Goal: Complete application form: Complete application form

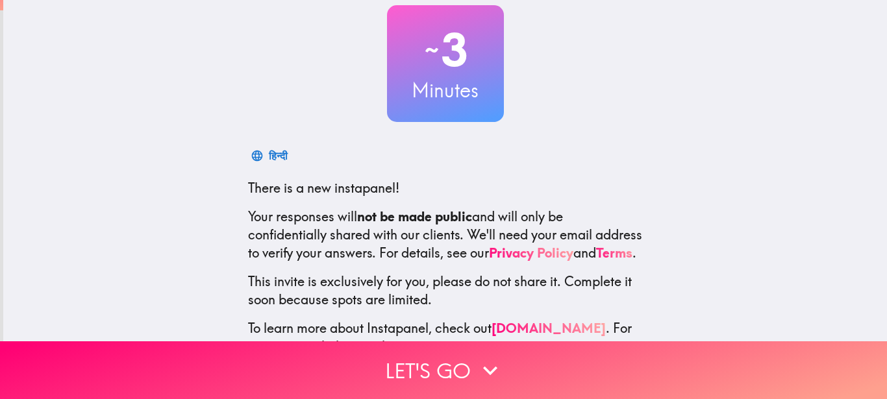
scroll to position [142, 0]
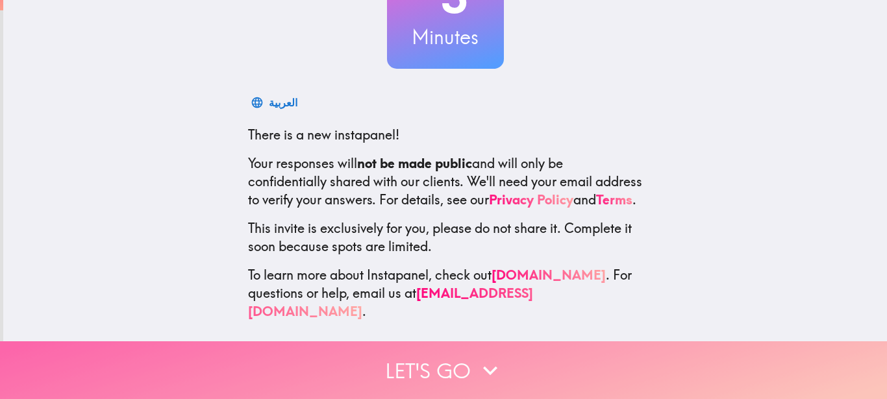
click at [441, 362] on button "Let's go" at bounding box center [443, 370] width 887 height 58
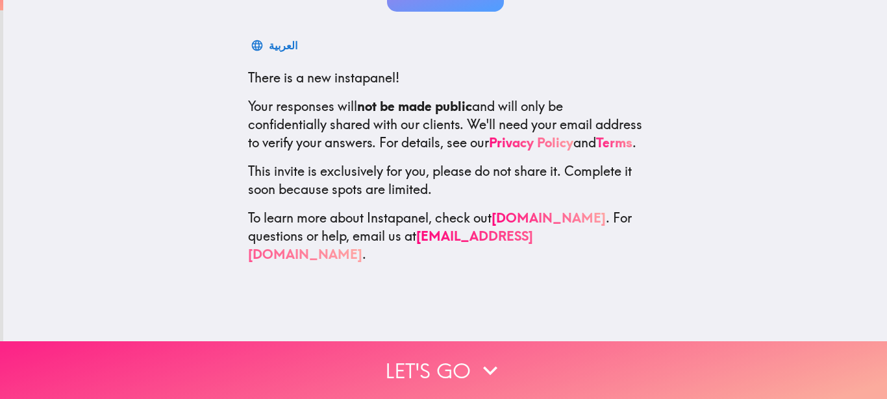
scroll to position [0, 0]
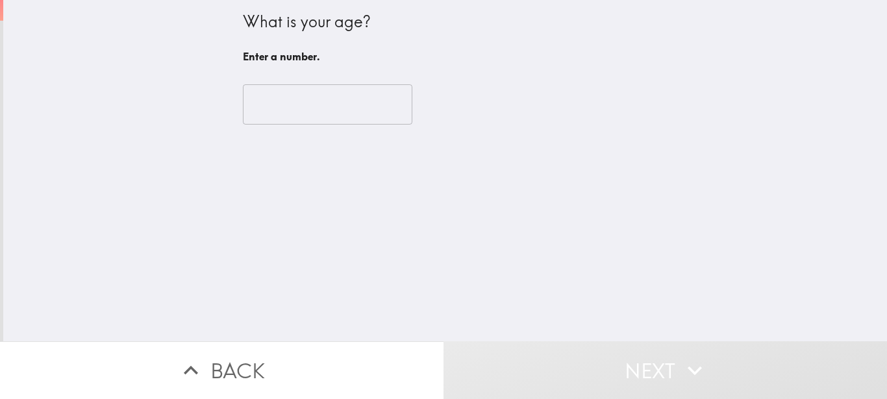
click at [365, 109] on input "number" at bounding box center [327, 104] width 169 height 40
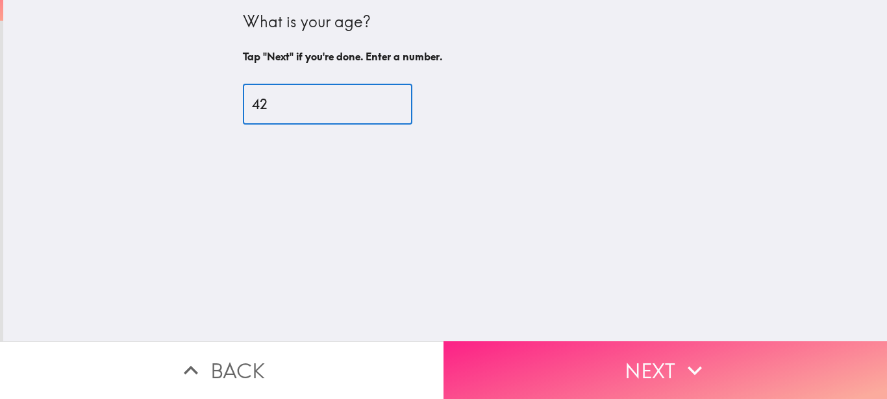
type input "42"
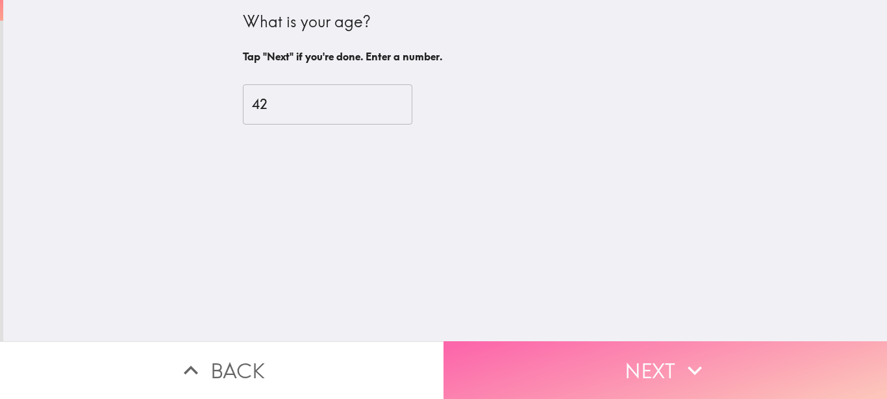
click at [525, 357] on button "Next" at bounding box center [664, 370] width 443 height 58
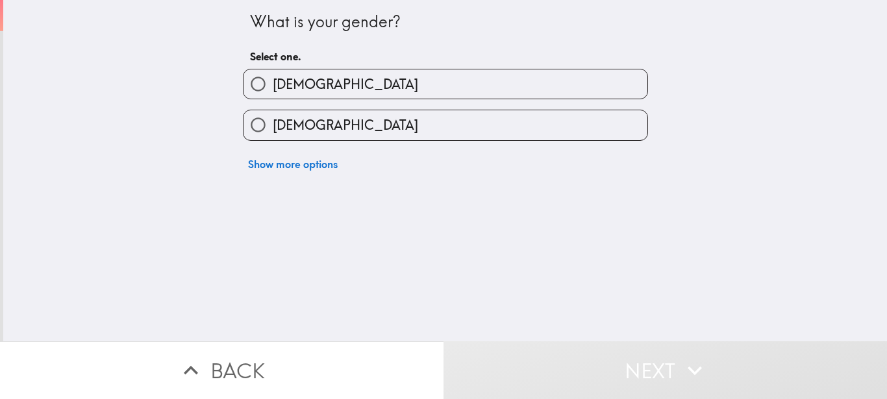
click at [347, 88] on label "[DEMOGRAPHIC_DATA]" at bounding box center [445, 83] width 404 height 29
click at [273, 88] on input "[DEMOGRAPHIC_DATA]" at bounding box center [257, 83] width 29 height 29
radio input "true"
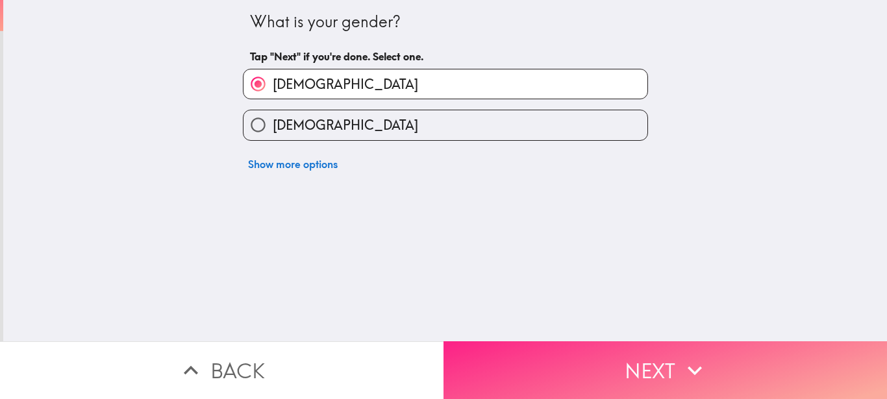
click at [596, 350] on button "Next" at bounding box center [664, 370] width 443 height 58
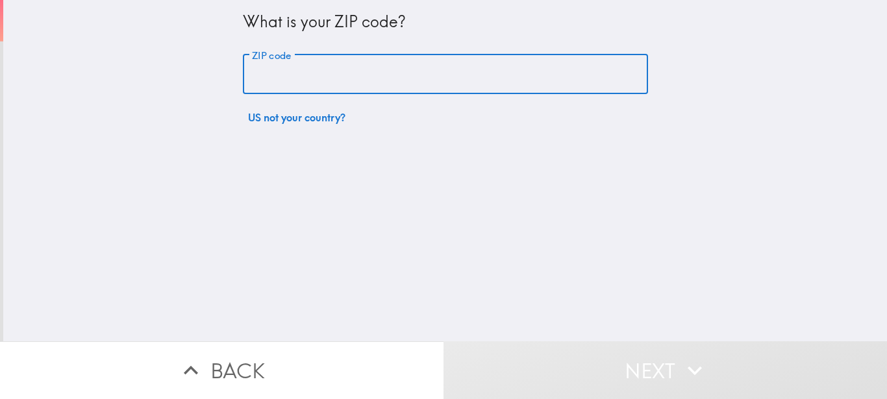
click at [351, 79] on input "ZIP code" at bounding box center [445, 75] width 405 height 40
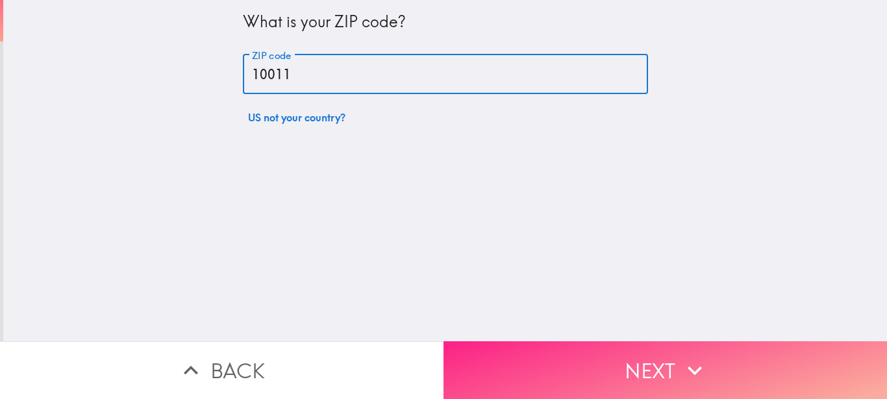
type input "10011"
click at [512, 353] on button "Next" at bounding box center [664, 370] width 443 height 58
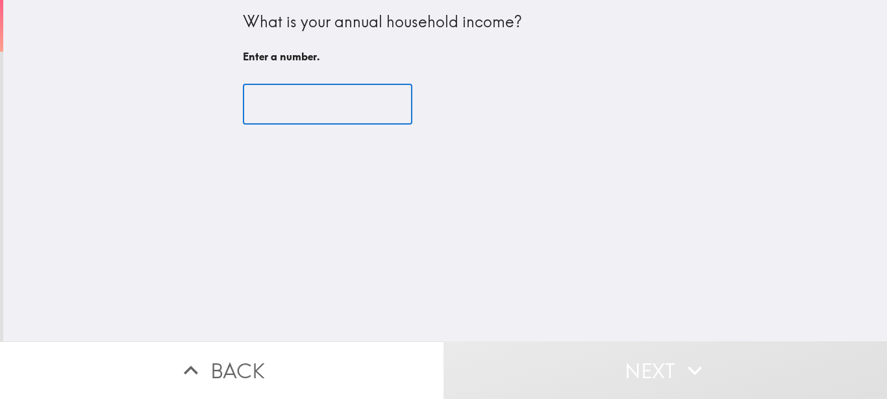
click at [297, 101] on input "number" at bounding box center [327, 104] width 169 height 40
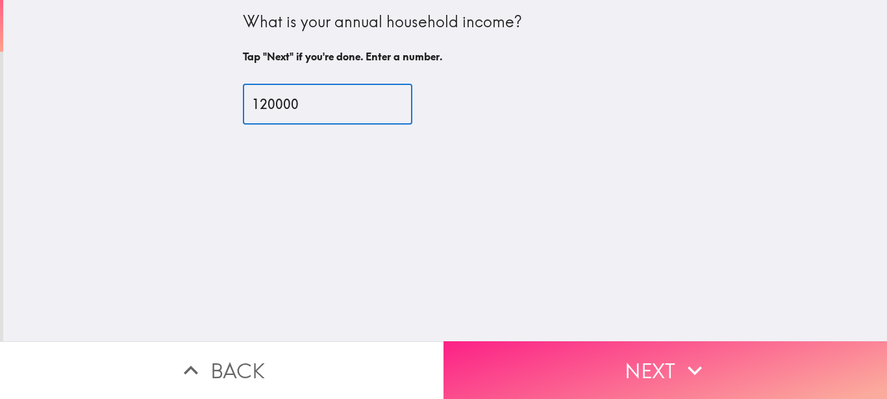
type input "120000"
click at [593, 341] on button "Next" at bounding box center [664, 370] width 443 height 58
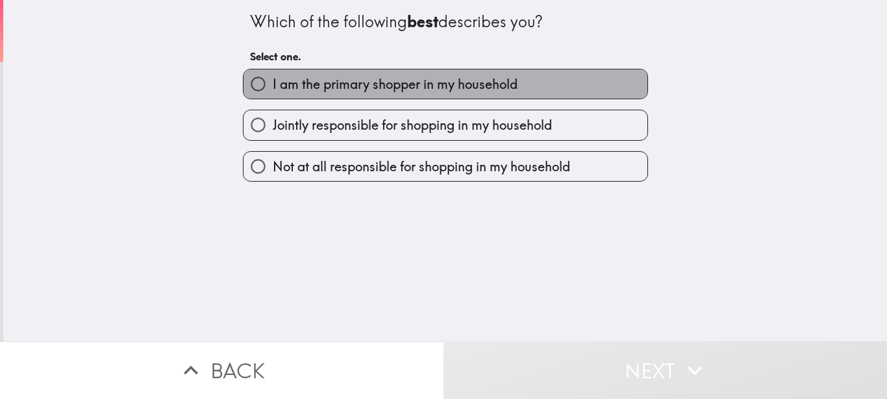
click at [437, 82] on span "I am the primary shopper in my household" at bounding box center [395, 84] width 245 height 18
click at [273, 82] on input "I am the primary shopper in my household" at bounding box center [257, 83] width 29 height 29
radio input "true"
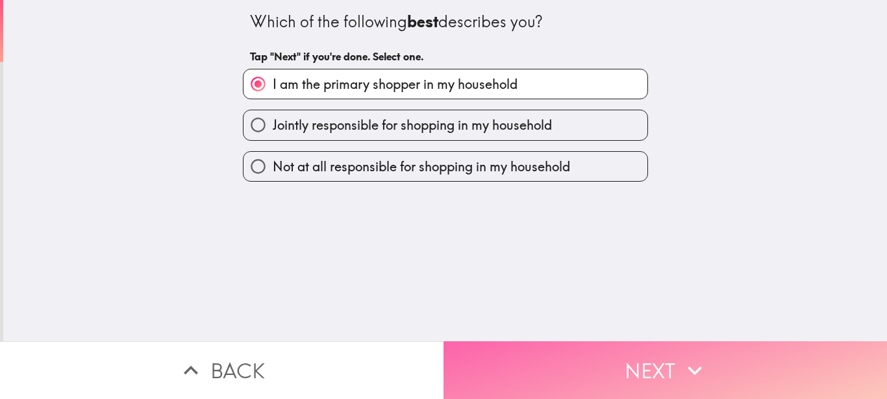
click at [676, 375] on button "Next" at bounding box center [664, 370] width 443 height 58
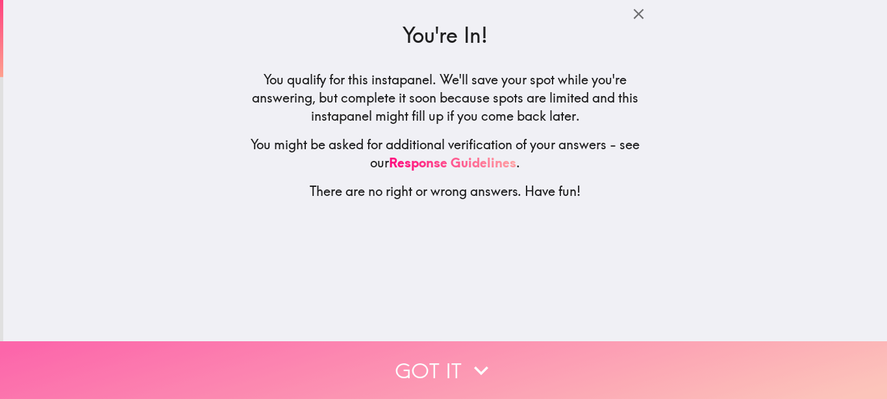
click at [423, 373] on button "Got it" at bounding box center [443, 370] width 887 height 58
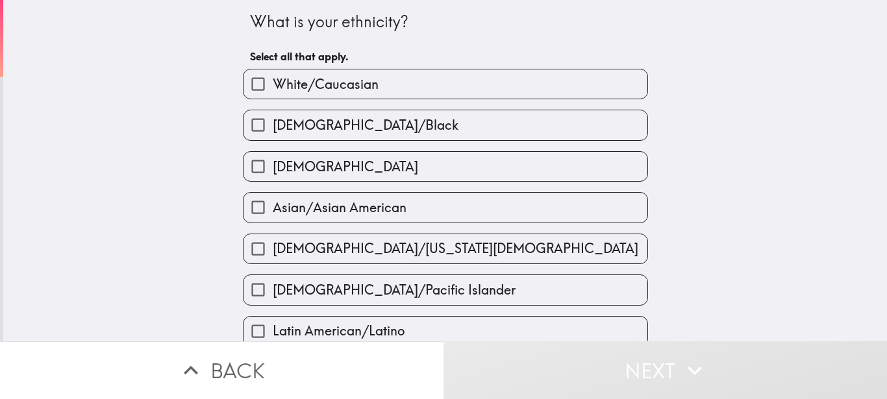
click at [334, 74] on label "White/Caucasian" at bounding box center [445, 83] width 404 height 29
click at [273, 74] on input "White/Caucasian" at bounding box center [257, 83] width 29 height 29
checkbox input "true"
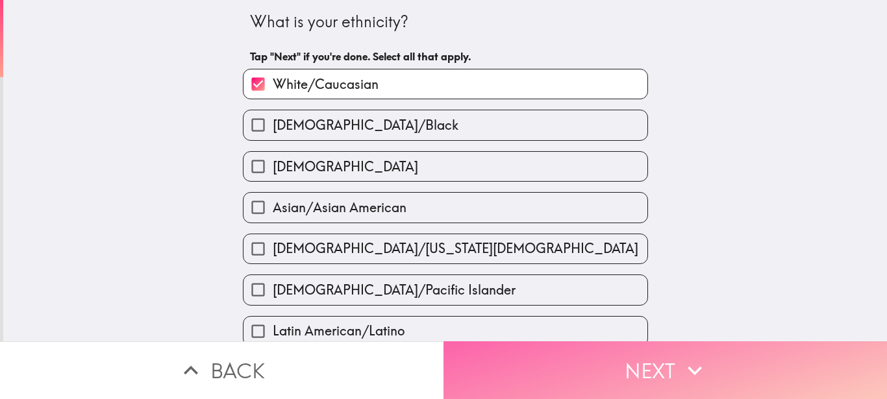
click at [613, 360] on button "Next" at bounding box center [664, 370] width 443 height 58
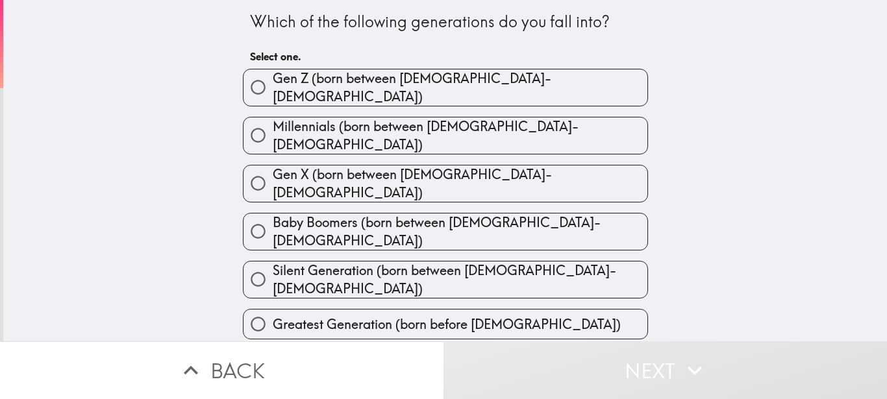
click at [515, 27] on div "Which of the following generations do you fall into?" at bounding box center [445, 22] width 391 height 22
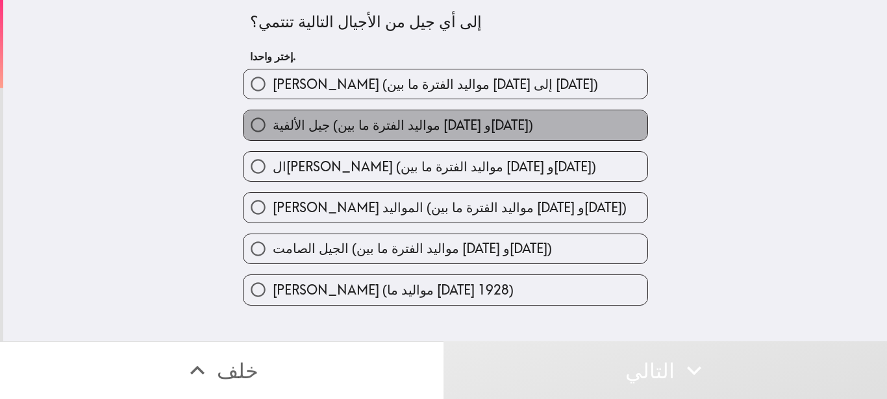
click at [397, 130] on span "جيل الألفية (مواليد الفترة ما بين [DATE] و[DATE])" at bounding box center [403, 125] width 260 height 18
click at [273, 130] on input "جيل الألفية (مواليد الفترة ما بين [DATE] و[DATE])" at bounding box center [257, 124] width 29 height 29
radio input "true"
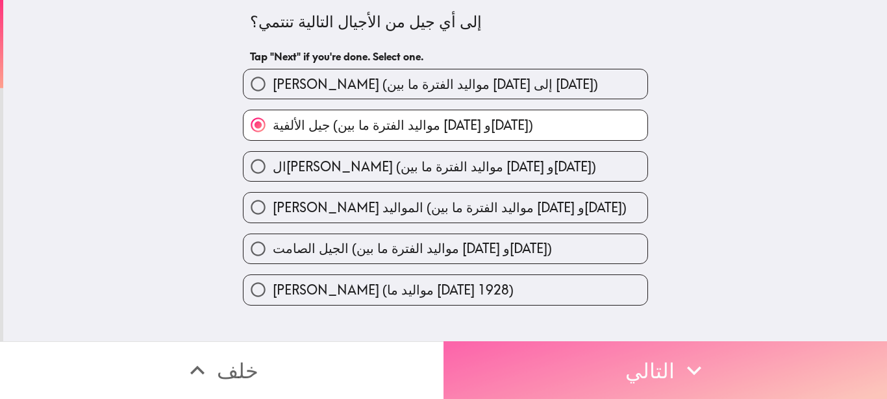
click at [655, 369] on button "التالي" at bounding box center [664, 370] width 443 height 58
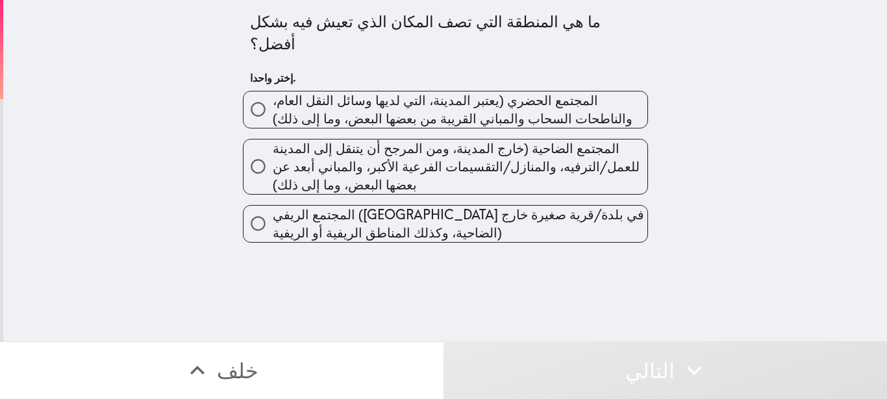
click at [451, 97] on span "المجتمع الحضري (يعتبر المدينة، التي لديها وسائل النقل العام، والناطحات السحاب و…" at bounding box center [460, 110] width 374 height 36
click at [273, 97] on input "المجتمع الحضري (يعتبر المدينة، التي لديها وسائل النقل العام، والناطحات السحاب و…" at bounding box center [257, 109] width 29 height 29
radio input "true"
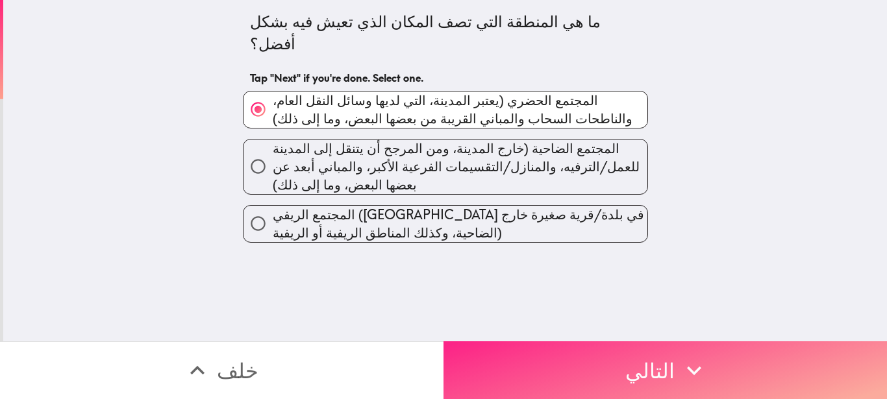
click at [564, 371] on button "التالي" at bounding box center [664, 370] width 443 height 58
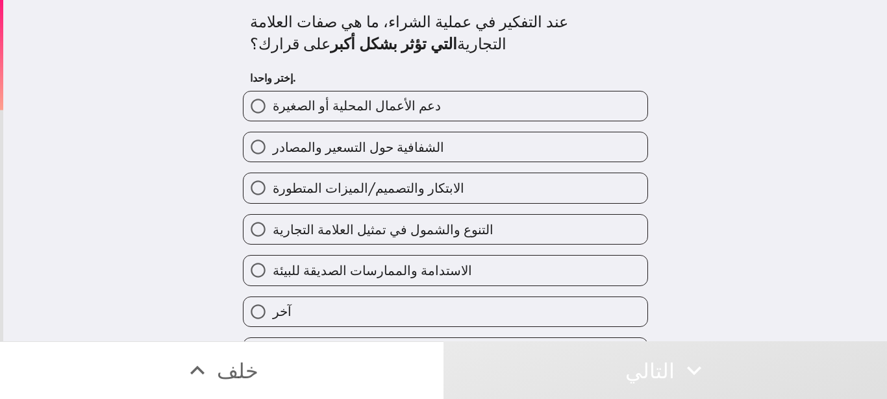
click at [500, 231] on label "التنوع والشمول في تمثيل العلامة التجارية" at bounding box center [445, 229] width 404 height 29
click at [273, 231] on input "التنوع والشمول في تمثيل العلامة التجارية" at bounding box center [257, 229] width 29 height 29
radio input "true"
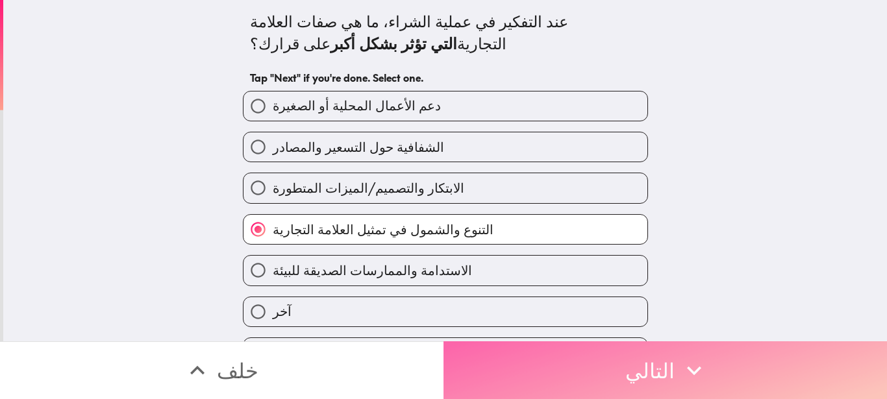
click at [688, 356] on icon "button" at bounding box center [694, 370] width 29 height 29
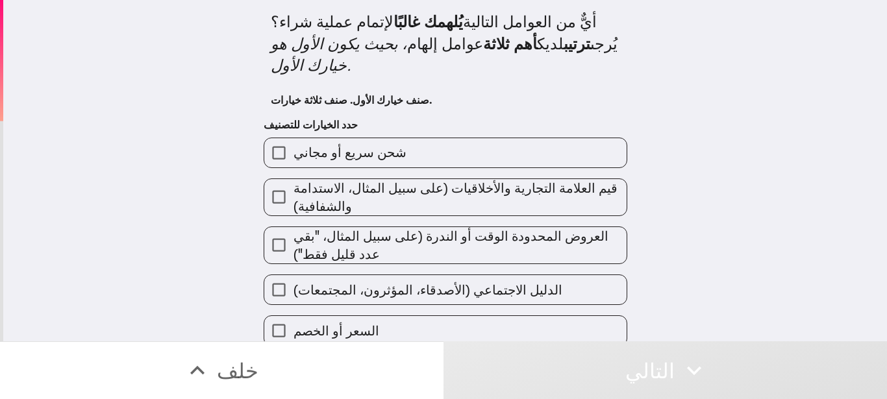
click at [530, 140] on label "شحن سريع أو مجاني" at bounding box center [445, 152] width 362 height 29
click at [293, 140] on input "شحن سريع أو مجاني" at bounding box center [278, 152] width 29 height 29
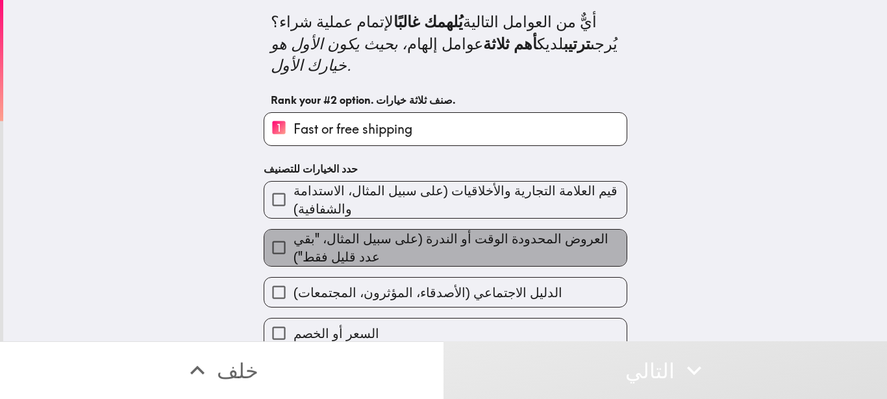
click at [528, 230] on span "العروض المحدودة الوقت أو الندرة (على سبيل المثال، "بقي عدد قليل فقط")" at bounding box center [459, 248] width 333 height 36
click at [293, 233] on input "العروض المحدودة الوقت أو الندرة (على سبيل المثال، "بقي عدد قليل فقط")" at bounding box center [278, 247] width 29 height 29
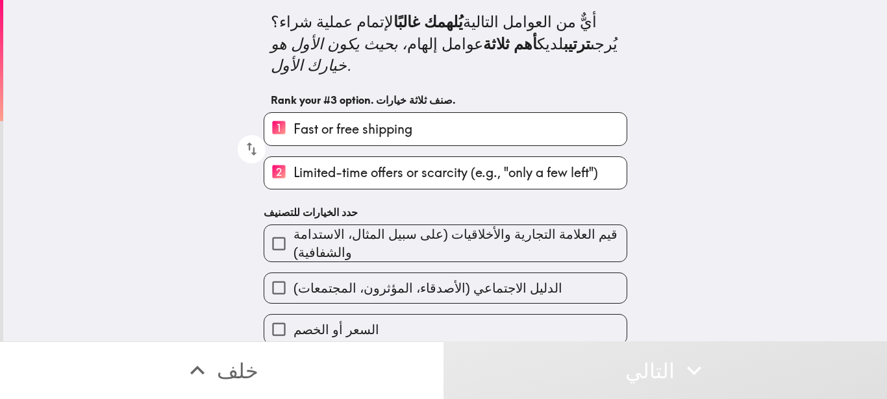
scroll to position [68, 0]
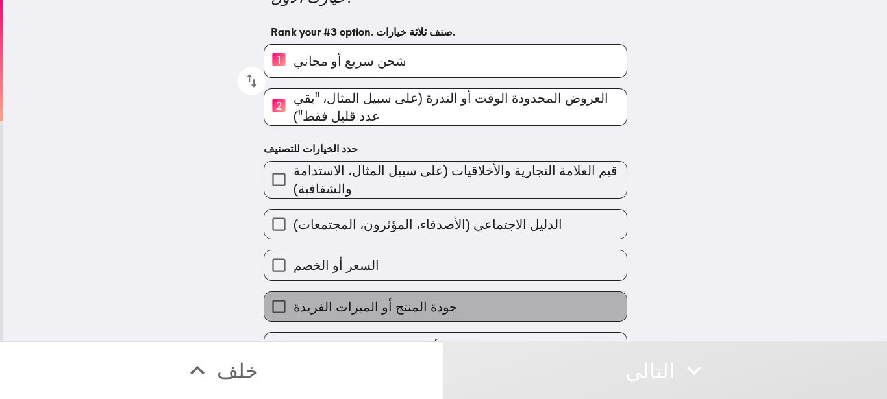
click at [479, 292] on label "جودة المنتج أو الميزات الفريدة" at bounding box center [445, 306] width 362 height 29
click at [293, 292] on input "جودة المنتج أو الميزات الفريدة" at bounding box center [278, 306] width 29 height 29
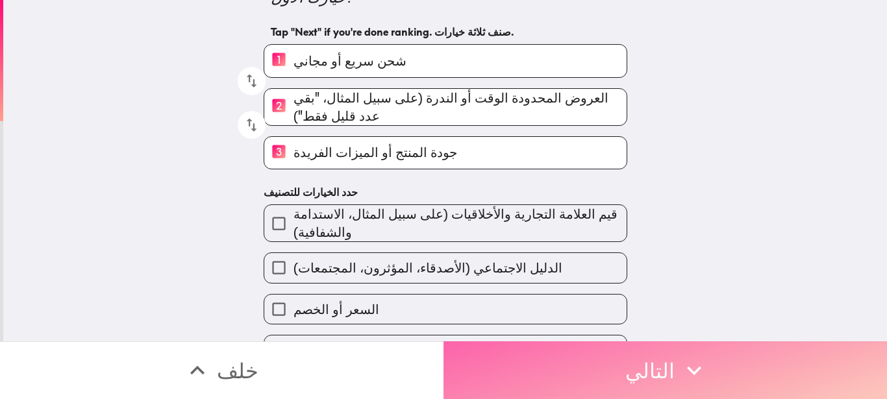
click at [583, 348] on button "التالي" at bounding box center [664, 370] width 443 height 58
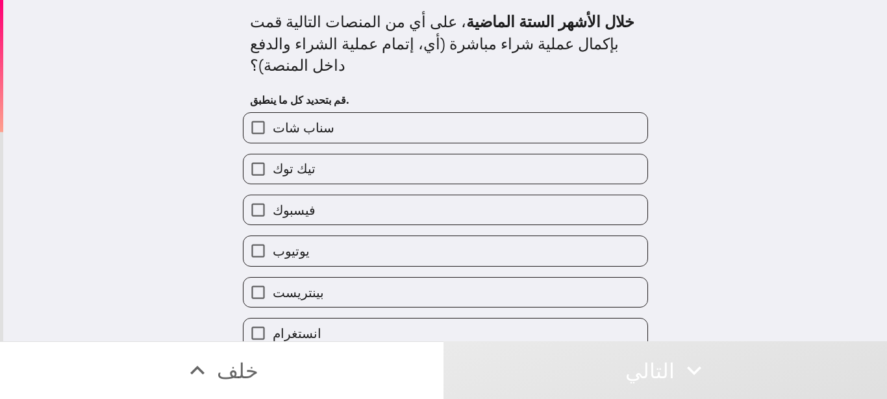
click at [363, 118] on label "سناب شات" at bounding box center [445, 127] width 404 height 29
click at [273, 118] on input "سناب شات" at bounding box center [257, 127] width 29 height 29
checkbox input "true"
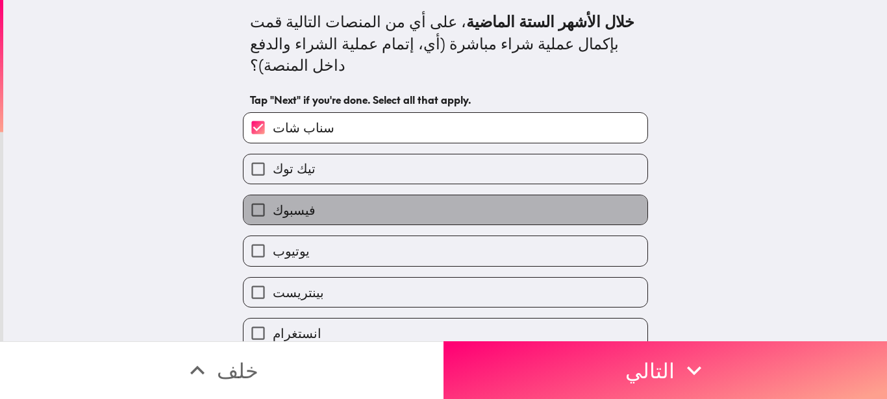
click at [357, 199] on label "فيسبوك" at bounding box center [445, 209] width 404 height 29
click at [273, 199] on input "فيسبوك" at bounding box center [257, 209] width 29 height 29
checkbox input "true"
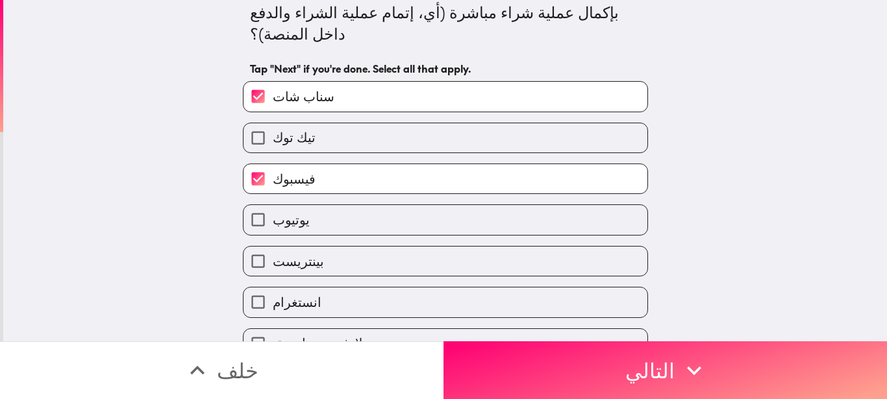
scroll to position [38, 0]
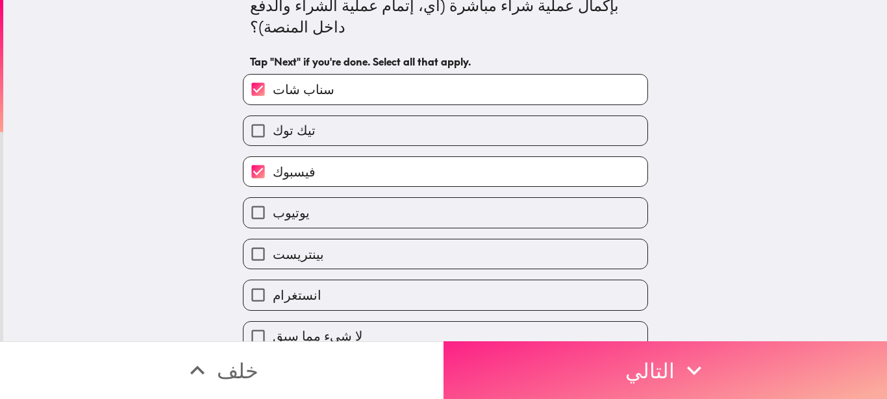
click at [579, 373] on button "التالي" at bounding box center [664, 370] width 443 height 58
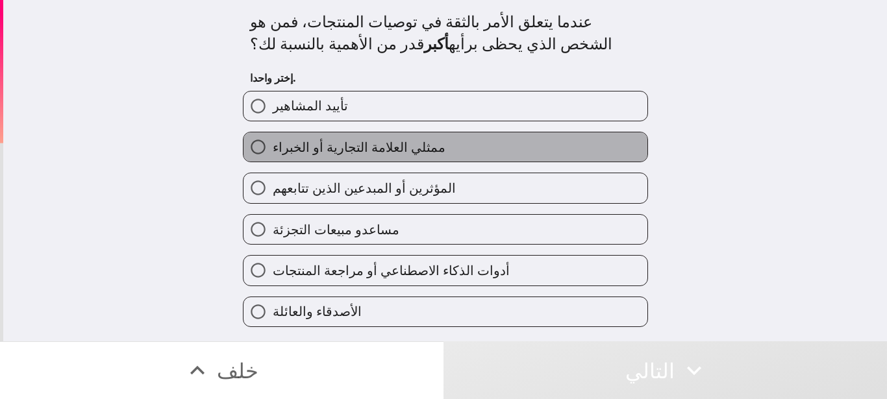
click at [391, 149] on span "ممثلي العلامة التجارية أو الخبراء" at bounding box center [359, 147] width 173 height 18
click at [273, 149] on input "ممثلي العلامة التجارية أو الخبراء" at bounding box center [257, 146] width 29 height 29
radio input "true"
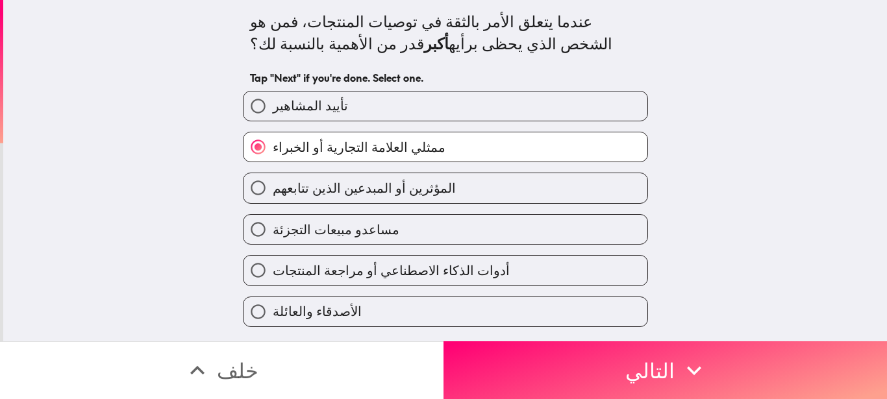
click at [573, 271] on label "أدوات الذكاء الاصطناعي أو مراجعة المنتجات" at bounding box center [445, 270] width 404 height 29
click at [273, 271] on input "أدوات الذكاء الاصطناعي أو مراجعة المنتجات" at bounding box center [257, 270] width 29 height 29
radio input "true"
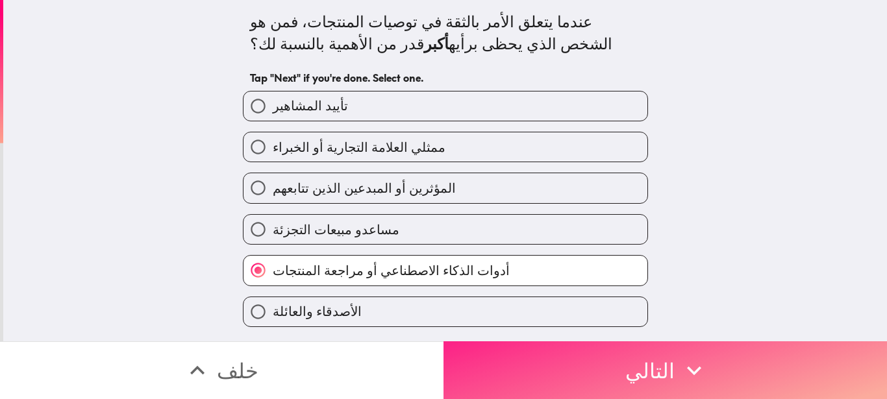
click at [659, 368] on button "التالي" at bounding box center [664, 370] width 443 height 58
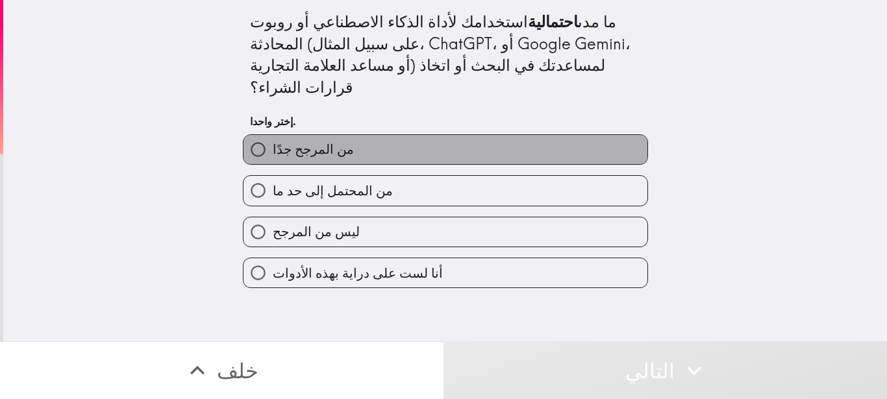
click at [446, 137] on label "من المرجح جدًا" at bounding box center [445, 149] width 404 height 29
click at [273, 137] on input "من المرجح جدًا" at bounding box center [257, 149] width 29 height 29
radio input "true"
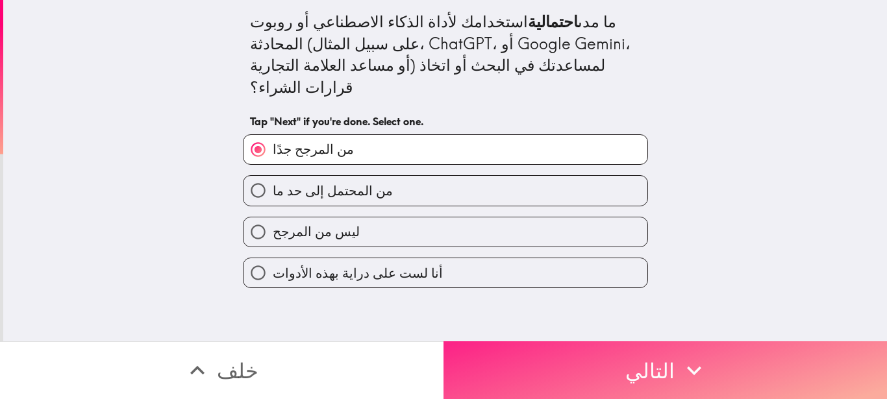
click at [589, 372] on button "التالي" at bounding box center [664, 370] width 443 height 58
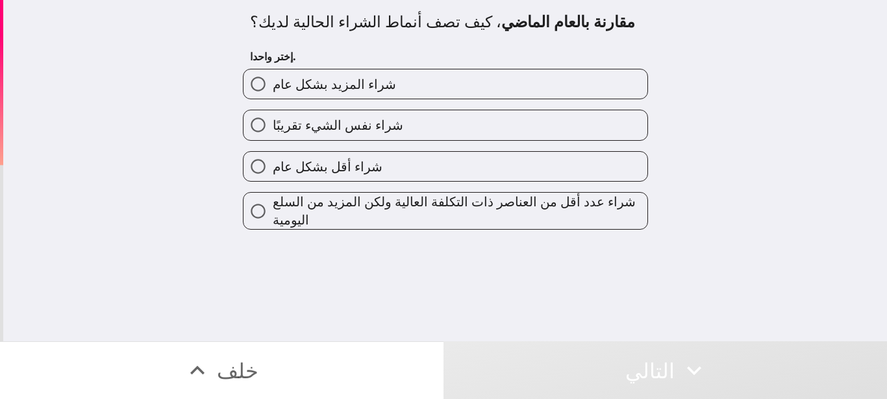
click at [407, 95] on label "شراء المزيد بشكل عام" at bounding box center [445, 83] width 404 height 29
click at [273, 95] on input "شراء المزيد بشكل عام" at bounding box center [257, 83] width 29 height 29
radio input "true"
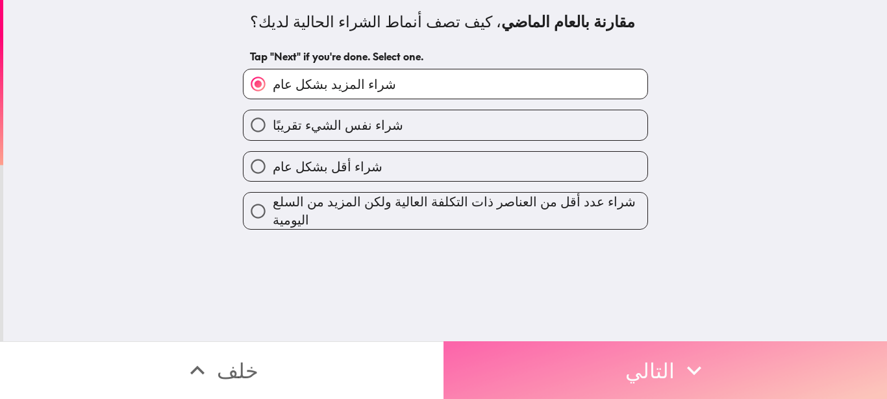
click at [600, 350] on button "التالي" at bounding box center [664, 370] width 443 height 58
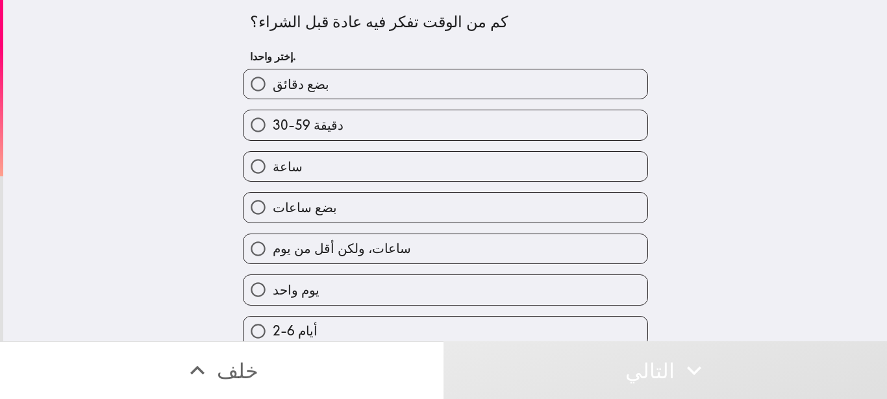
click at [421, 173] on label "ساعة" at bounding box center [445, 166] width 404 height 29
click at [273, 173] on input "ساعة" at bounding box center [257, 166] width 29 height 29
radio input "true"
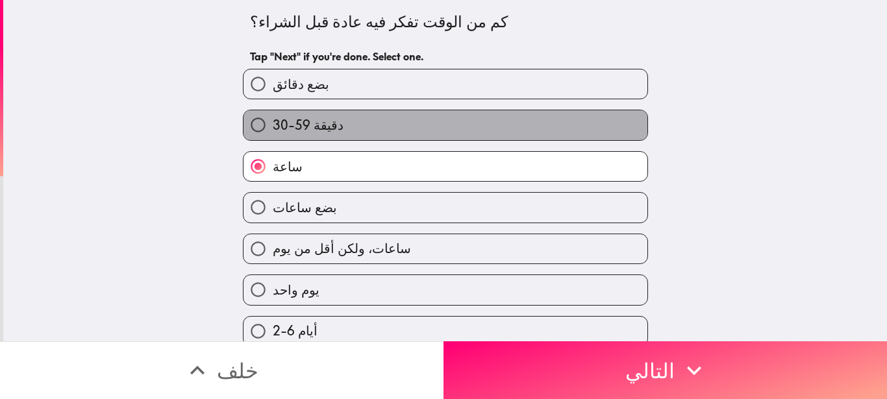
click at [444, 127] on label "30-59 دقيقة" at bounding box center [445, 124] width 404 height 29
click at [273, 127] on input "30-59 دقيقة" at bounding box center [257, 124] width 29 height 29
radio input "true"
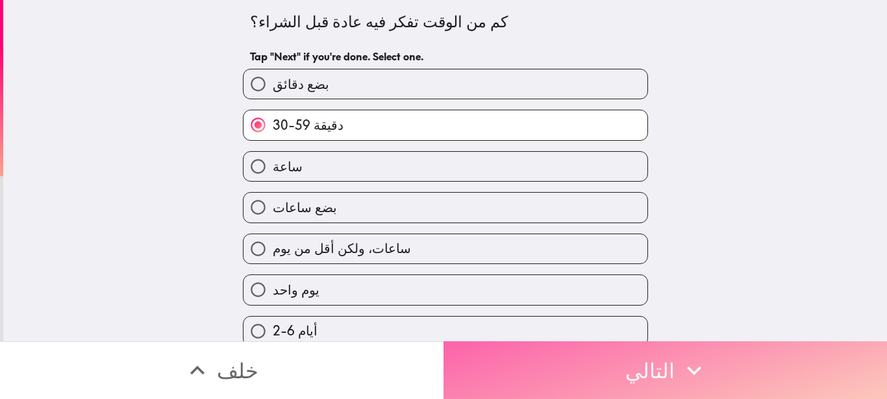
click at [696, 386] on button "التالي" at bounding box center [664, 370] width 443 height 58
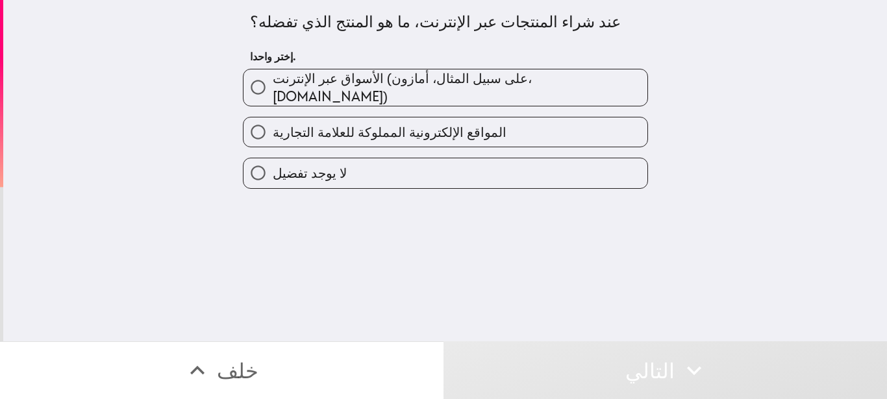
click at [354, 90] on span "الأسواق عبر الإنترنت (على سبيل المثال، أمازون، [DOMAIN_NAME])" at bounding box center [460, 87] width 374 height 36
click at [273, 90] on input "الأسواق عبر الإنترنت (على سبيل المثال، أمازون، [DOMAIN_NAME])" at bounding box center [257, 87] width 29 height 29
radio input "true"
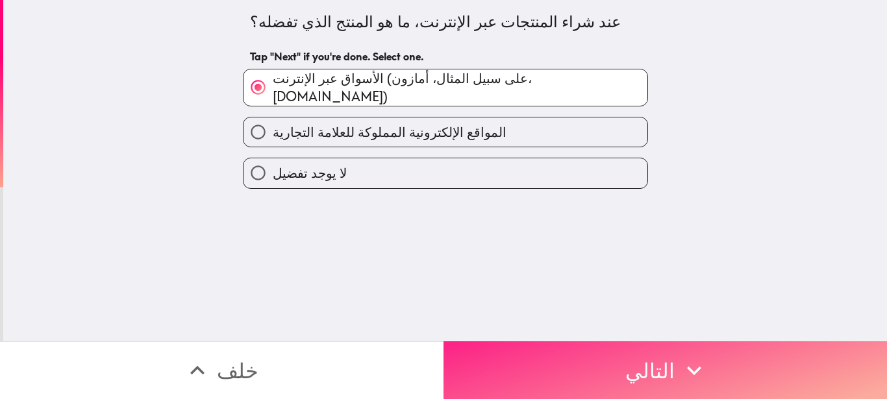
click at [642, 356] on button "التالي" at bounding box center [664, 370] width 443 height 58
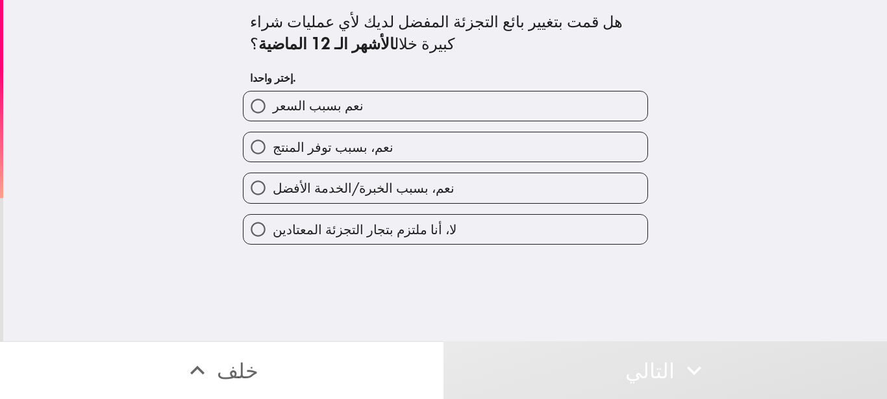
click at [425, 149] on label "نعم، بسبب توفر المنتج" at bounding box center [445, 146] width 404 height 29
click at [273, 149] on input "نعم، بسبب توفر المنتج" at bounding box center [257, 146] width 29 height 29
radio input "true"
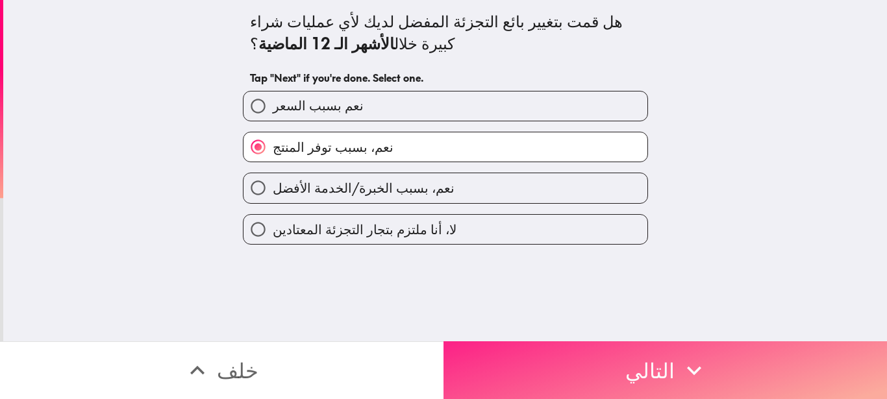
click at [680, 369] on icon "button" at bounding box center [694, 370] width 29 height 29
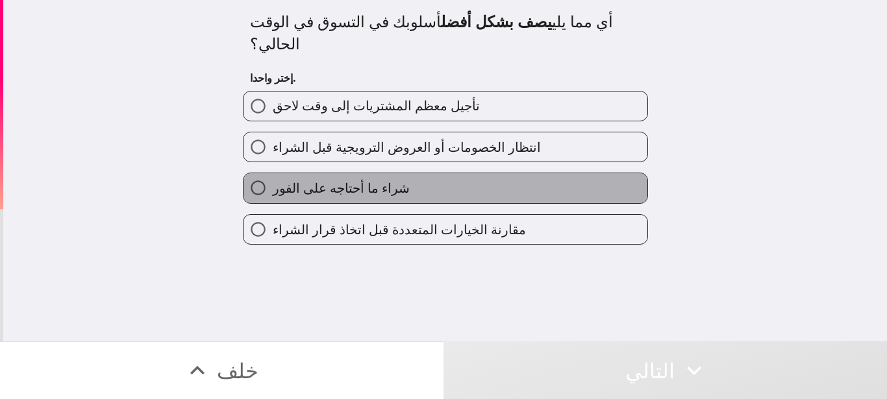
click at [461, 175] on label "شراء ما أحتاجه على الفور" at bounding box center [445, 187] width 404 height 29
click at [273, 175] on input "شراء ما أحتاجه على الفور" at bounding box center [257, 187] width 29 height 29
radio input "true"
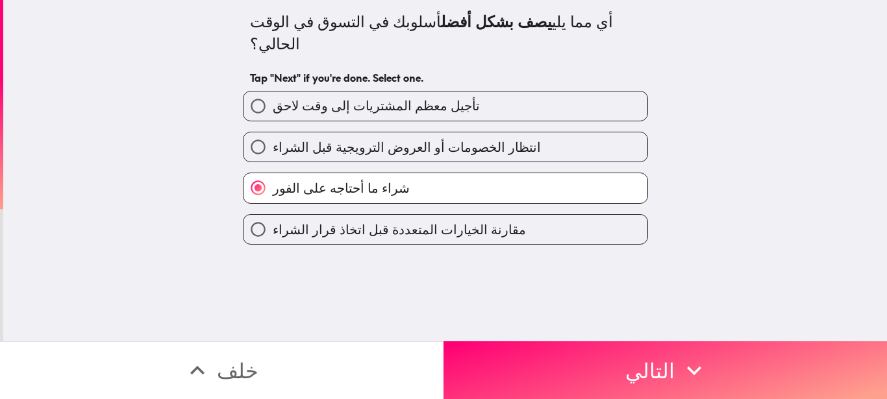
click at [417, 225] on div "أي مما يلي يصف بشكل أفضل أسلوبك في التسوق في الوقت الحالي؟ Tap "Next" if you're…" at bounding box center [444, 170] width 883 height 341
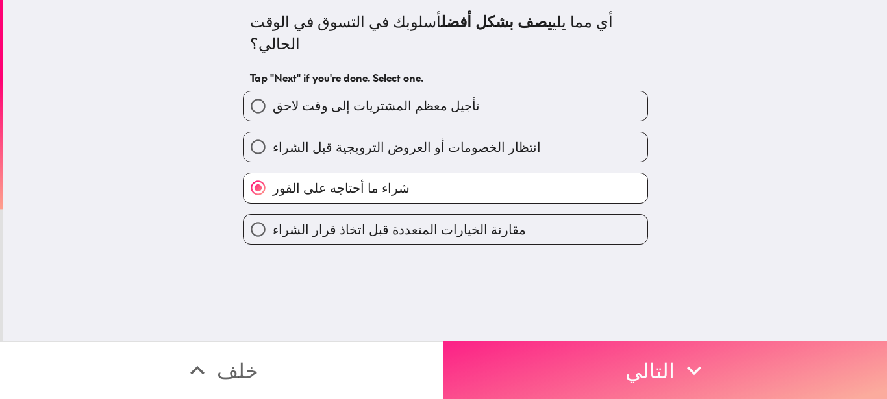
click at [419, 219] on label "مقارنة الخيارات المتعددة قبل اتخاذ قرار الشراء" at bounding box center [445, 229] width 404 height 29
click at [273, 219] on input "مقارنة الخيارات المتعددة قبل اتخاذ قرار الشراء" at bounding box center [257, 229] width 29 height 29
radio input "true"
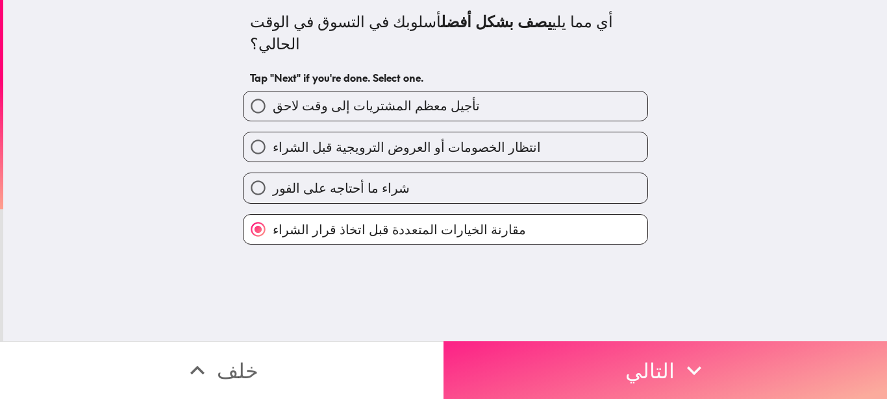
click at [616, 363] on button "التالي" at bounding box center [664, 370] width 443 height 58
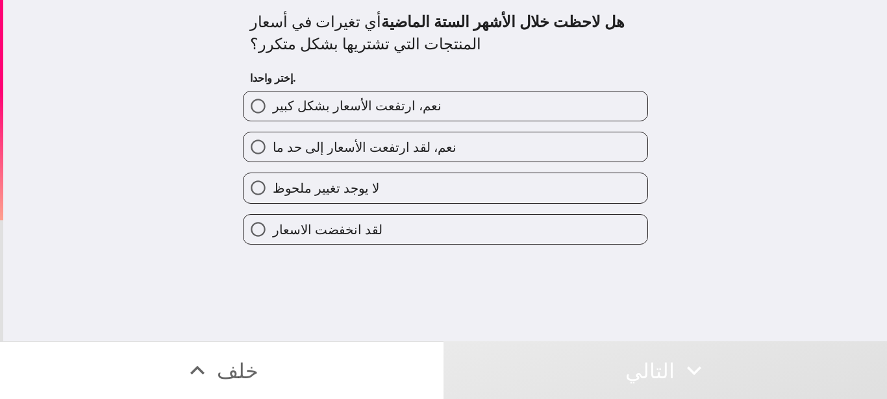
click at [441, 138] on label "نعم، لقد ارتفعت الأسعار إلى حد ما" at bounding box center [445, 146] width 404 height 29
click at [273, 138] on input "نعم، لقد ارتفعت الأسعار إلى حد ما" at bounding box center [257, 146] width 29 height 29
radio input "true"
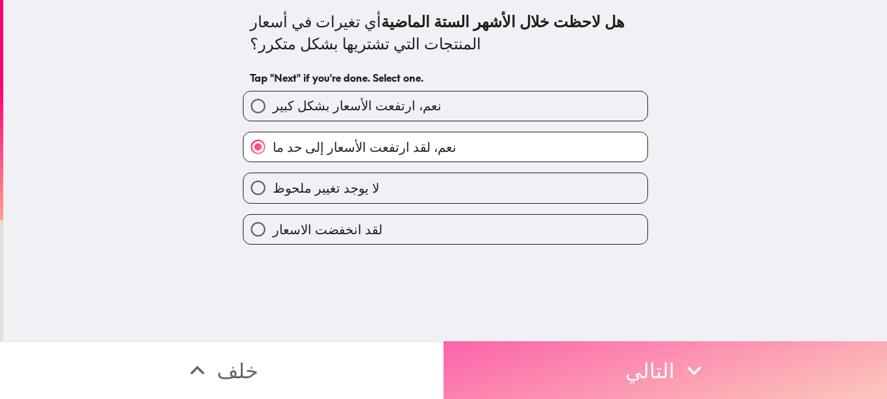
click at [680, 356] on icon "button" at bounding box center [694, 370] width 29 height 29
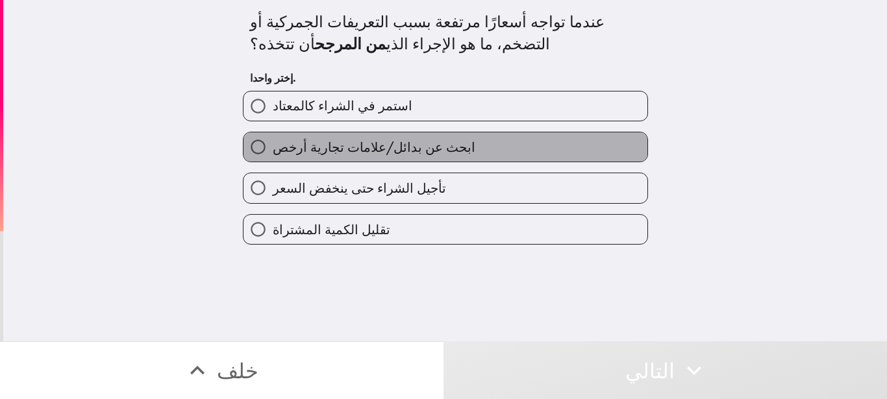
click at [470, 151] on label "ابحث عن بدائل/علامات تجارية أرخص" at bounding box center [445, 146] width 404 height 29
click at [273, 151] on input "ابحث عن بدائل/علامات تجارية أرخص" at bounding box center [257, 146] width 29 height 29
radio input "true"
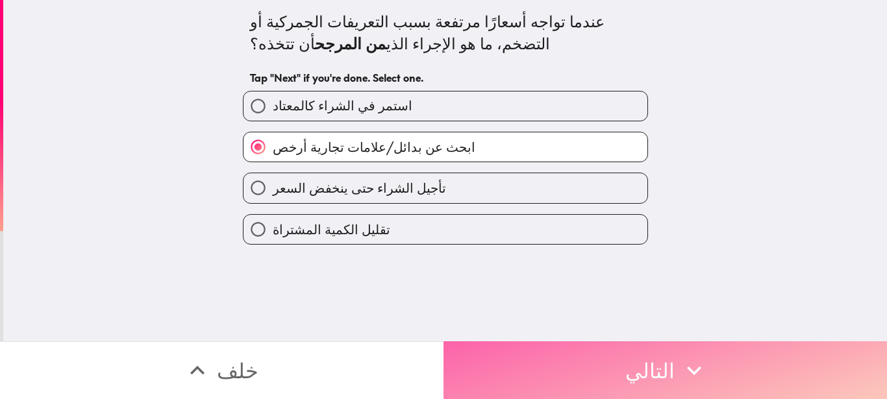
click at [601, 341] on button "التالي" at bounding box center [664, 370] width 443 height 58
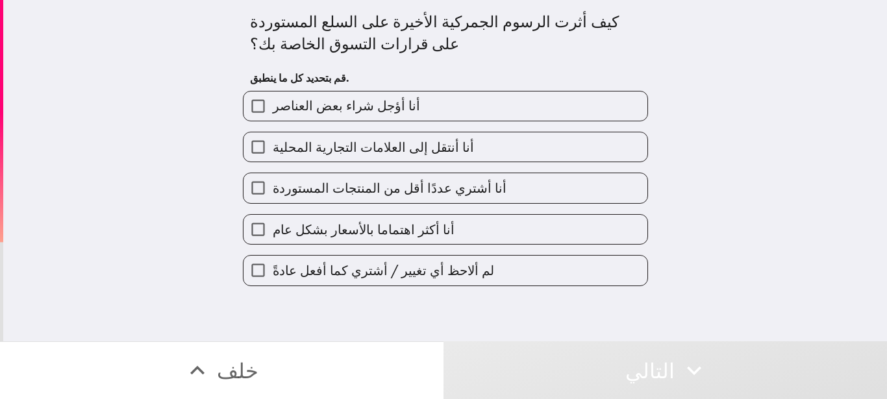
click at [449, 147] on label "أنا أنتقل إلى العلامات التجارية المحلية" at bounding box center [445, 146] width 404 height 29
click at [273, 147] on input "أنا أنتقل إلى العلامات التجارية المحلية" at bounding box center [257, 146] width 29 height 29
checkbox input "true"
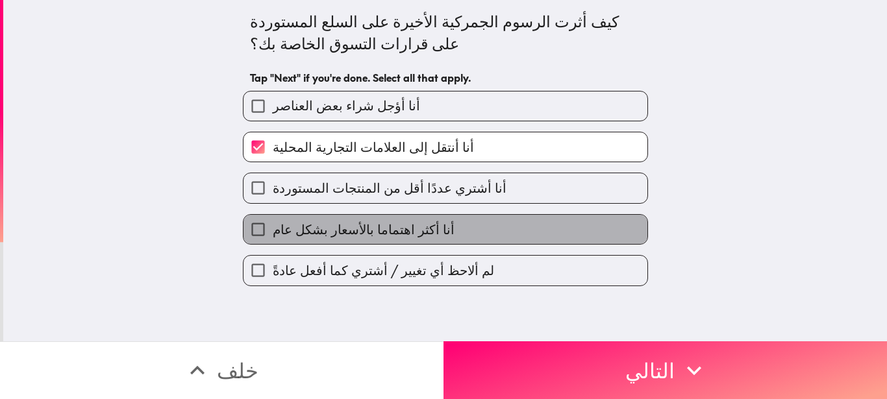
click at [471, 232] on label "أنا أكثر اهتماما بالأسعار بشكل عام" at bounding box center [445, 229] width 404 height 29
click at [273, 232] on input "أنا أكثر اهتماما بالأسعار بشكل عام" at bounding box center [257, 229] width 29 height 29
checkbox input "true"
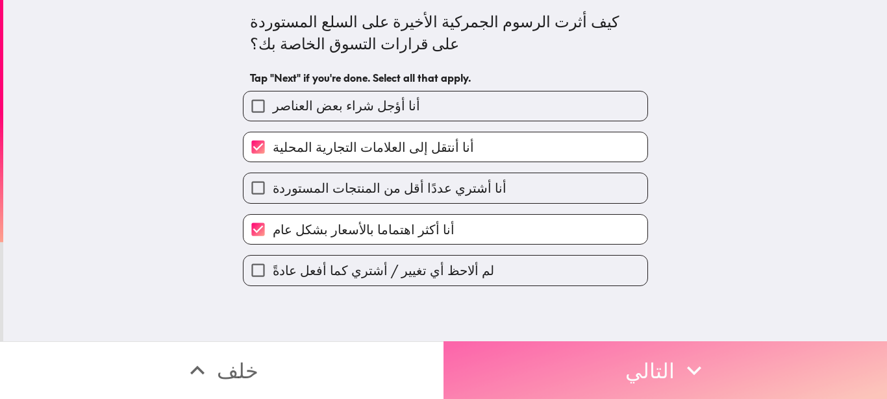
click at [601, 356] on button "التالي" at bounding box center [664, 370] width 443 height 58
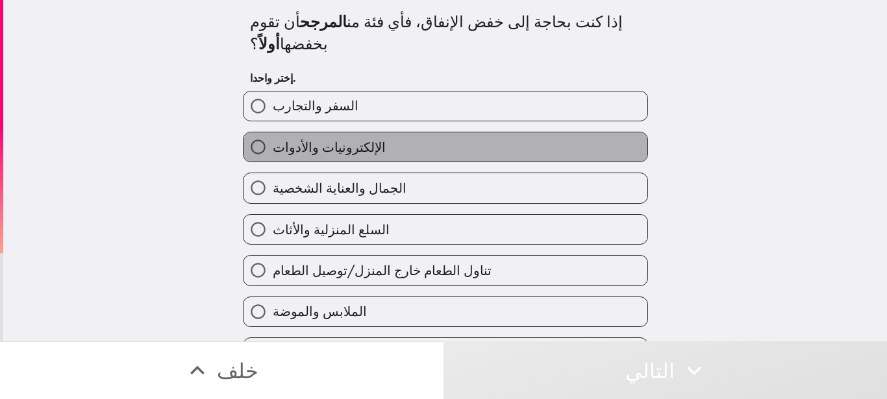
drag, startPoint x: 445, startPoint y: 147, endPoint x: 453, endPoint y: 150, distance: 9.0
click at [446, 144] on label "الإلكترونيات والأدوات" at bounding box center [445, 146] width 404 height 29
click at [408, 145] on label "الإلكترونيات والأدوات" at bounding box center [445, 146] width 404 height 29
click at [273, 145] on input "الإلكترونيات والأدوات" at bounding box center [257, 146] width 29 height 29
radio input "true"
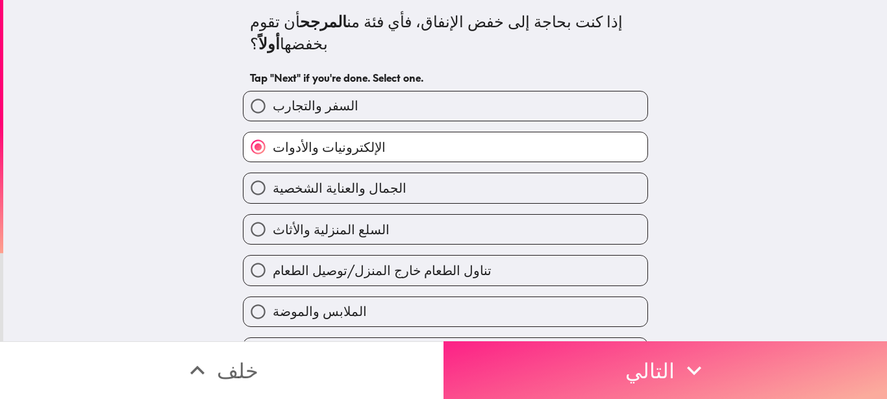
click at [594, 352] on button "التالي" at bounding box center [664, 370] width 443 height 58
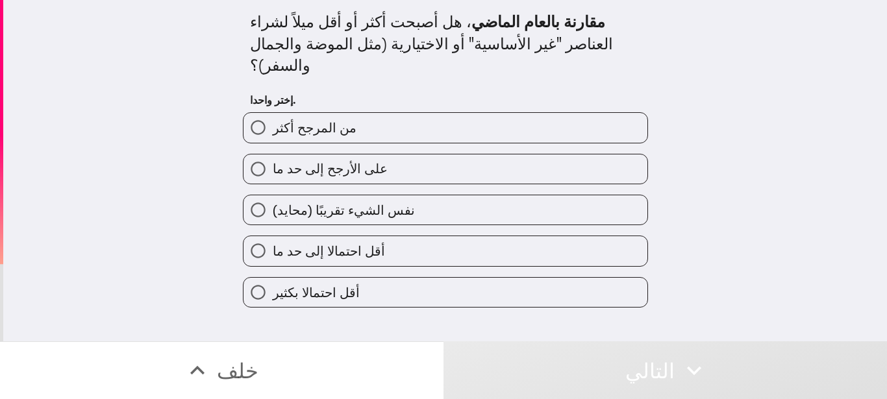
click at [418, 154] on label "على الأرجح إلى حد ما" at bounding box center [445, 168] width 404 height 29
click at [273, 154] on input "على الأرجح إلى حد ما" at bounding box center [257, 168] width 29 height 29
radio input "true"
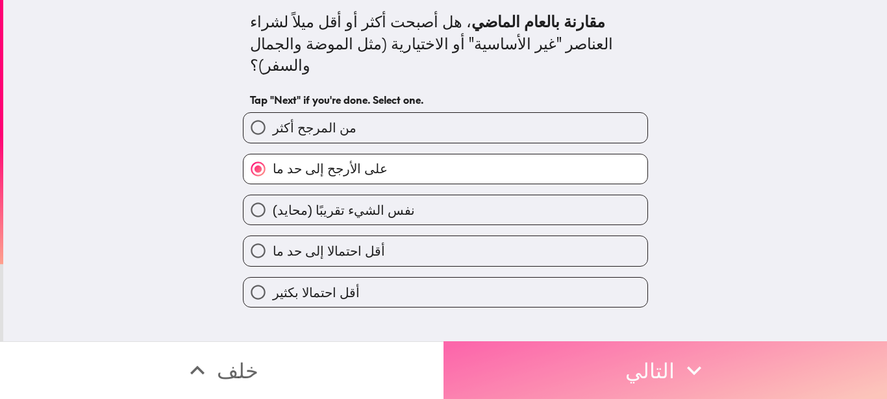
click at [600, 372] on button "التالي" at bounding box center [664, 370] width 443 height 58
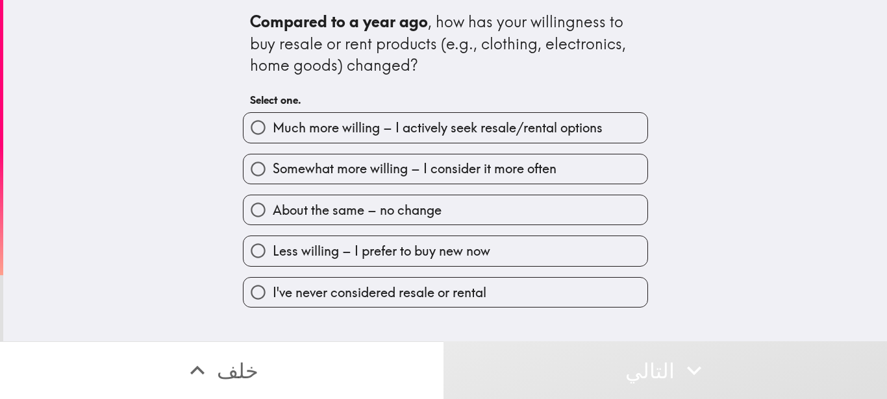
click at [404, 212] on span "About the same – no change" at bounding box center [357, 210] width 169 height 18
click at [273, 212] on input "About the same – no change" at bounding box center [257, 209] width 29 height 29
radio input "true"
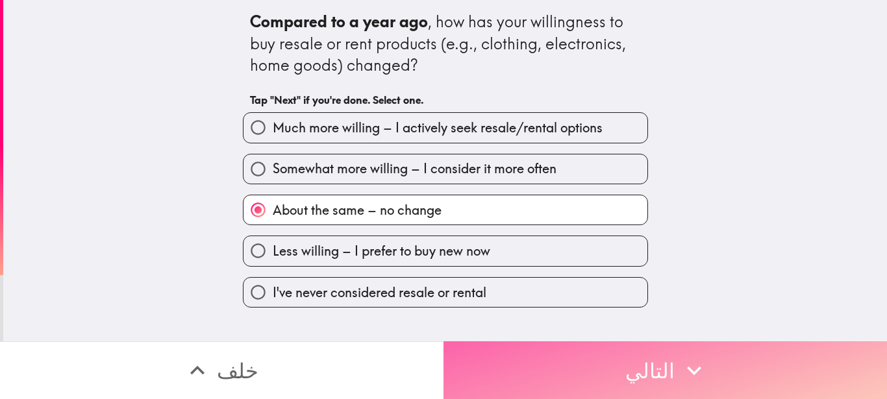
click at [578, 354] on button "التالي" at bounding box center [664, 370] width 443 height 58
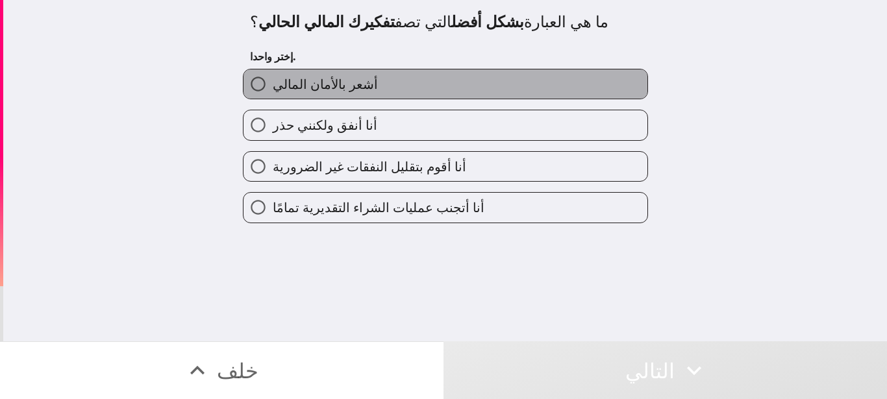
click at [395, 88] on label "أشعر بالأمان المالي" at bounding box center [445, 83] width 404 height 29
click at [273, 88] on input "أشعر بالأمان المالي" at bounding box center [257, 83] width 29 height 29
radio input "true"
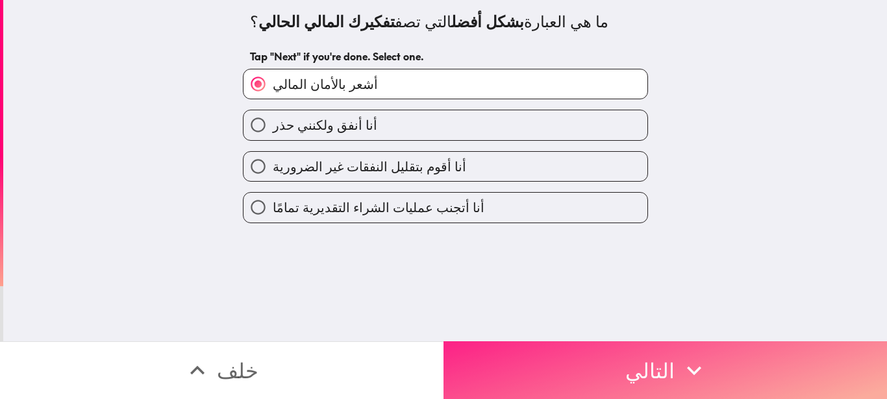
click at [585, 355] on button "التالي" at bounding box center [664, 370] width 443 height 58
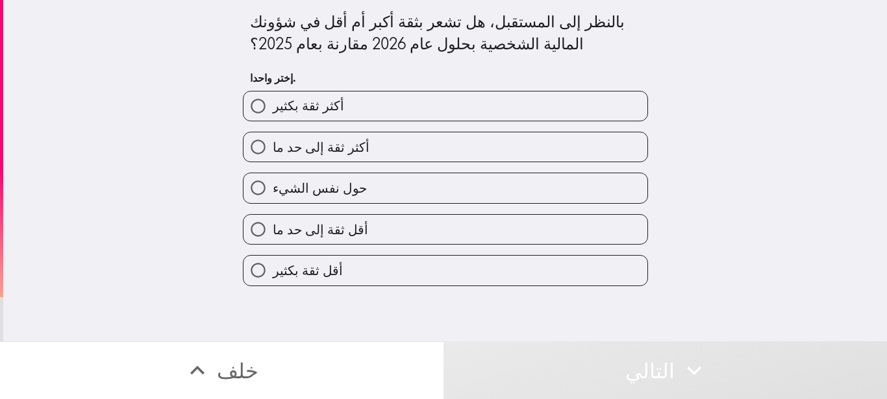
click at [387, 149] on label "أكثر ثقة إلى حد ما" at bounding box center [445, 146] width 404 height 29
click at [273, 149] on input "أكثر ثقة إلى حد ما" at bounding box center [257, 146] width 29 height 29
radio input "true"
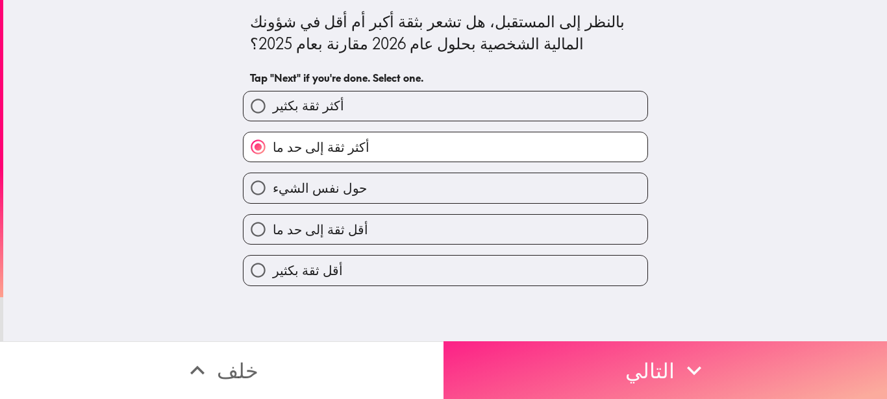
click at [597, 363] on button "التالي" at bounding box center [664, 370] width 443 height 58
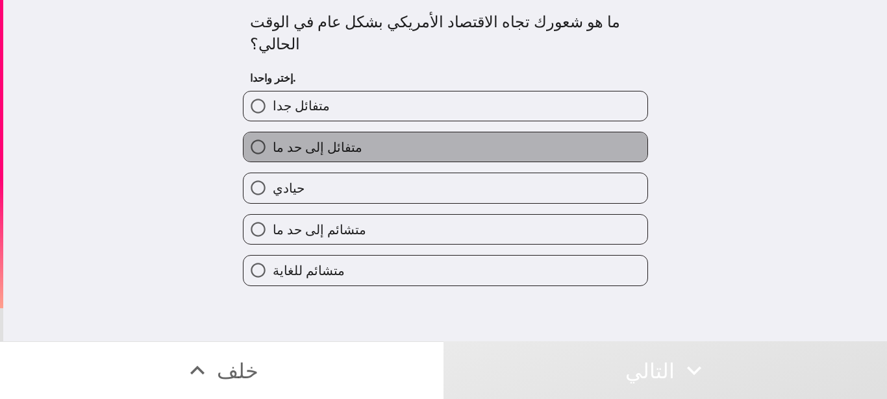
click at [365, 134] on label "متفائل إلى حد ما" at bounding box center [445, 146] width 404 height 29
click at [273, 134] on input "متفائل إلى حد ما" at bounding box center [257, 146] width 29 height 29
radio input "true"
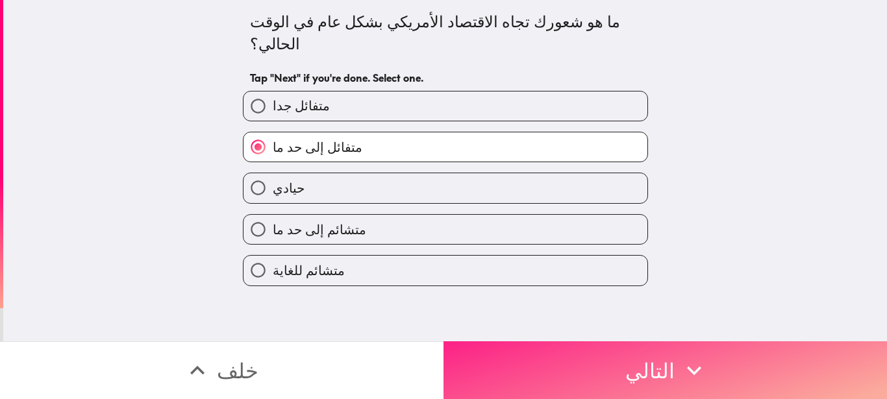
click at [539, 347] on button "التالي" at bounding box center [664, 370] width 443 height 58
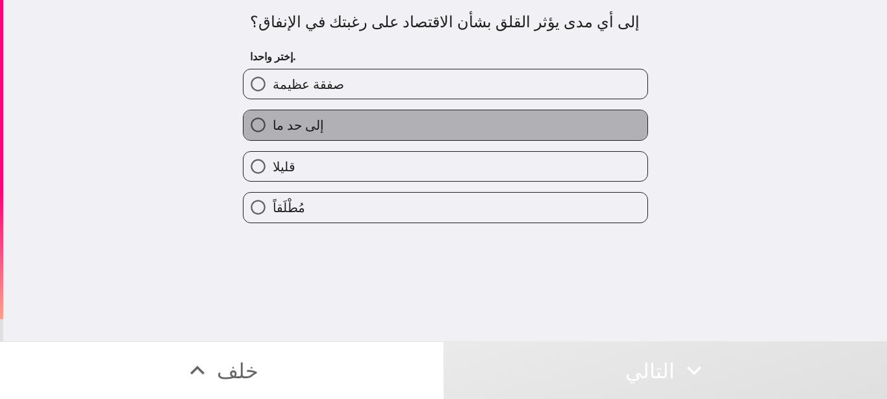
click at [411, 130] on label "إلى حد ما" at bounding box center [445, 124] width 404 height 29
click at [273, 130] on input "إلى حد ما" at bounding box center [257, 124] width 29 height 29
radio input "true"
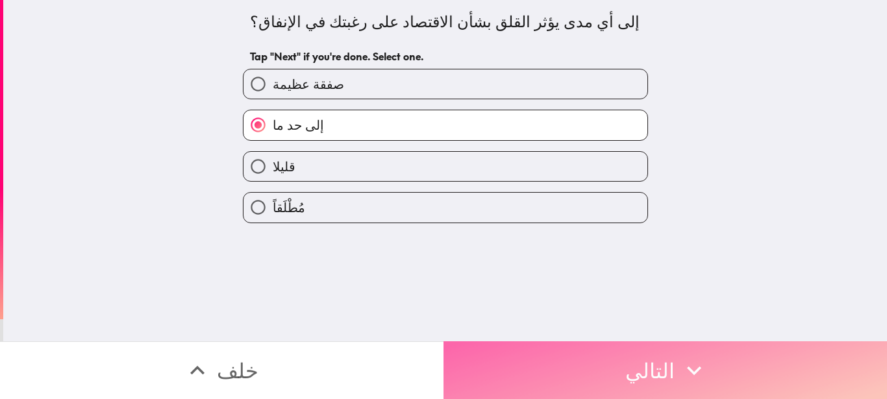
click at [607, 352] on button "التالي" at bounding box center [664, 370] width 443 height 58
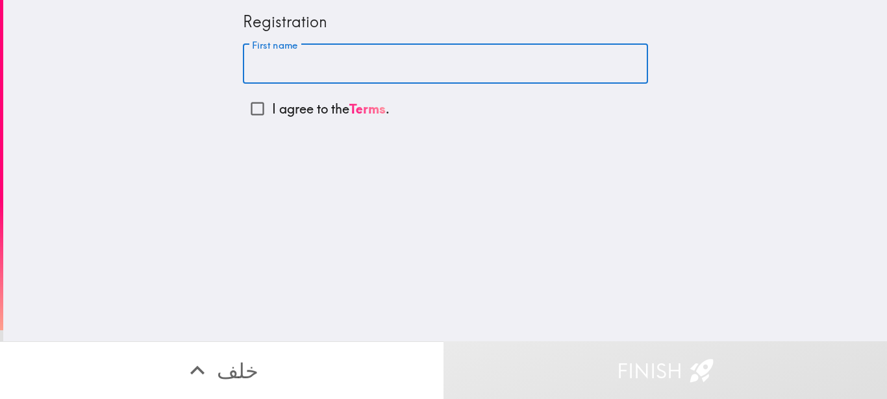
click at [343, 68] on input "First name" at bounding box center [445, 64] width 405 height 40
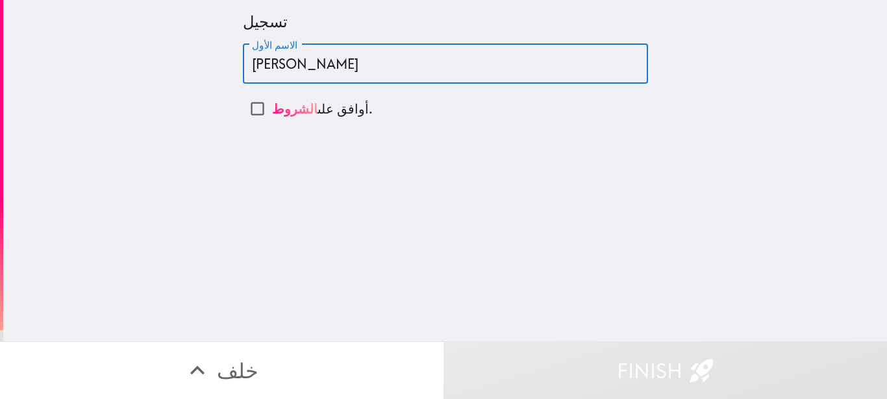
type input "[PERSON_NAME]"
click at [252, 105] on input "أوافق على الشروط ." at bounding box center [257, 108] width 29 height 29
checkbox input "true"
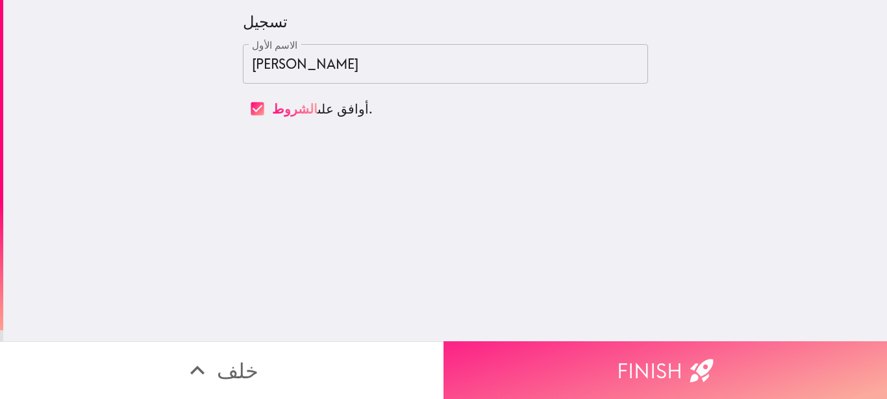
click at [657, 345] on button "Finish" at bounding box center [664, 370] width 443 height 58
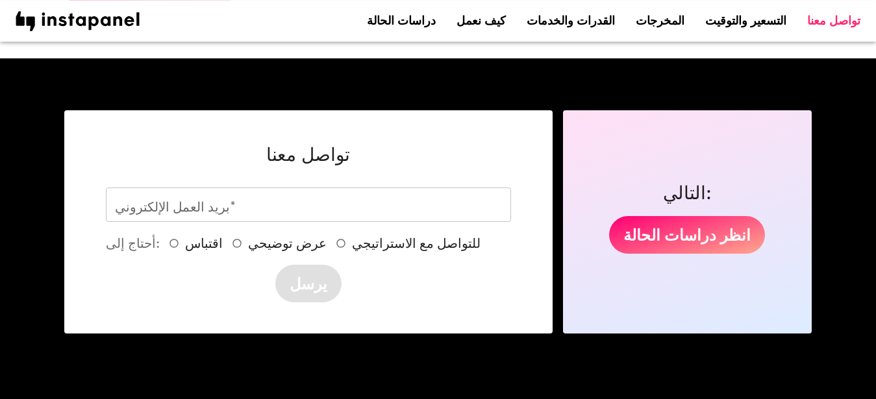
scroll to position [2383, 0]
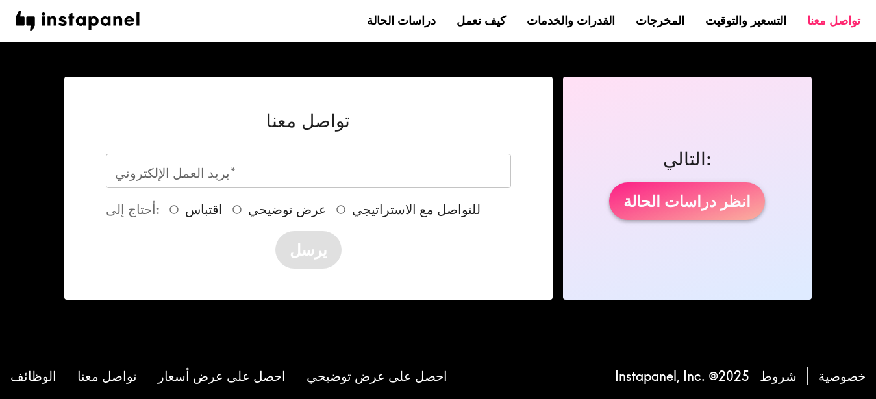
click at [702, 214] on link "انظر دراسات الحالة" at bounding box center [687, 201] width 156 height 38
